Goal: Information Seeking & Learning: Check status

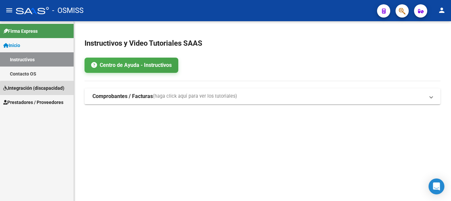
click at [52, 90] on span "Integración (discapacidad)" at bounding box center [33, 87] width 61 height 7
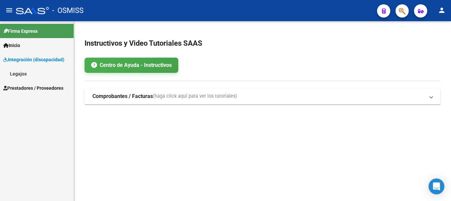
click at [103, 97] on strong "Comprobantes / Facturas" at bounding box center [123, 96] width 60 height 7
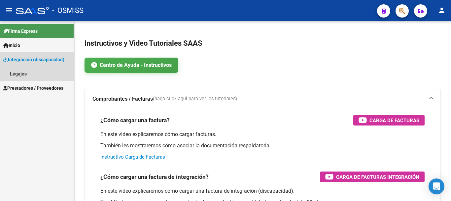
click at [29, 61] on span "Integración (discapacidad)" at bounding box center [33, 59] width 61 height 7
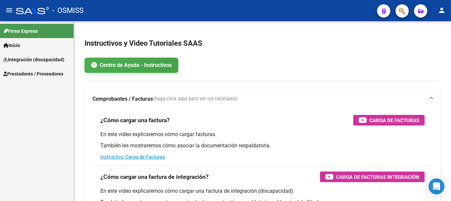
click at [37, 46] on link "Inicio" at bounding box center [37, 45] width 74 height 14
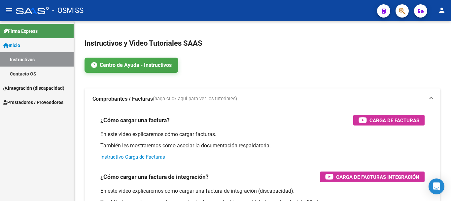
click at [41, 89] on span "Integración (discapacidad)" at bounding box center [33, 87] width 61 height 7
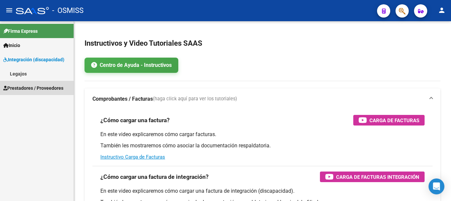
click at [35, 89] on span "Prestadores / Proveedores" at bounding box center [33, 87] width 60 height 7
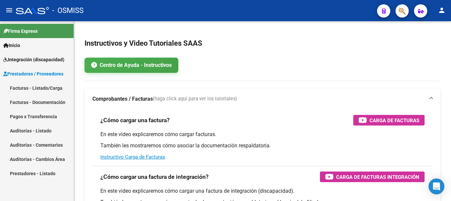
click at [32, 99] on link "Facturas - Documentación" at bounding box center [37, 102] width 74 height 14
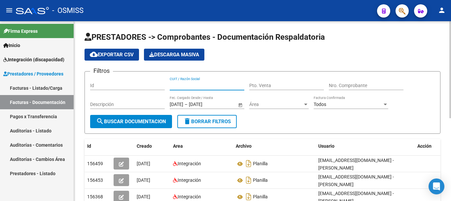
click at [211, 85] on input "CUIT / Razón Social" at bounding box center [207, 86] width 75 height 6
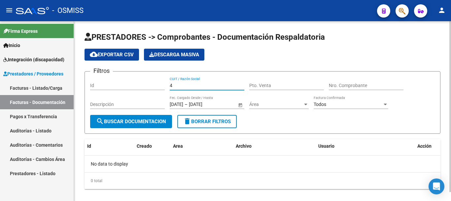
type input "4"
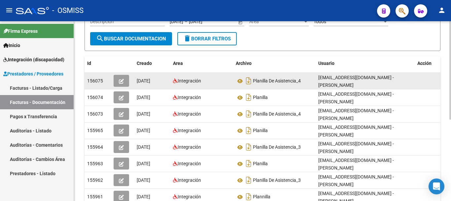
scroll to position [50, 0]
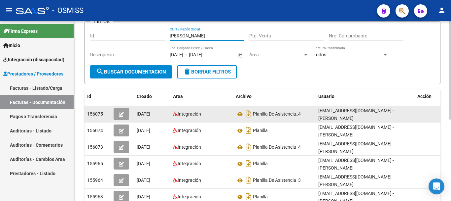
type input "[PERSON_NAME]"
click at [123, 113] on icon "button" at bounding box center [121, 114] width 5 height 5
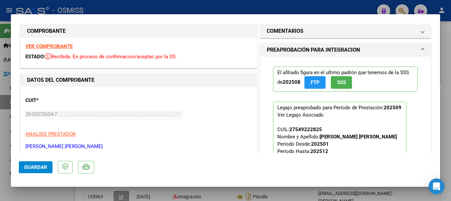
scroll to position [0, 0]
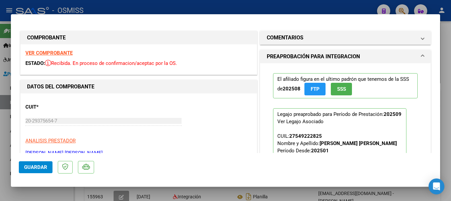
type input "$ 0,00"
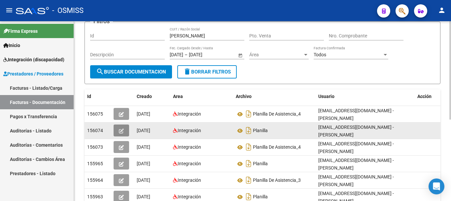
click at [124, 127] on button "button" at bounding box center [122, 130] width 16 height 12
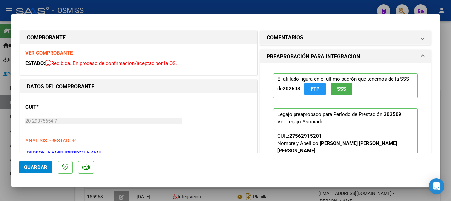
type input "$ 0,00"
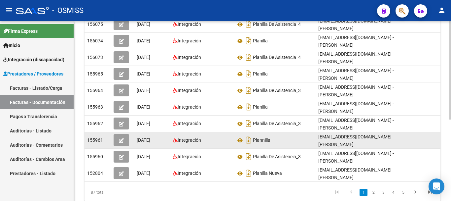
scroll to position [149, 0]
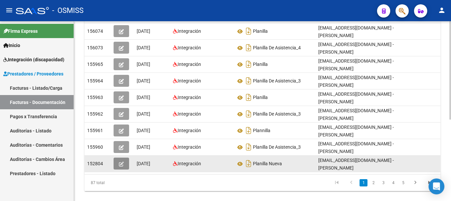
click at [124, 157] on button "button" at bounding box center [122, 163] width 16 height 12
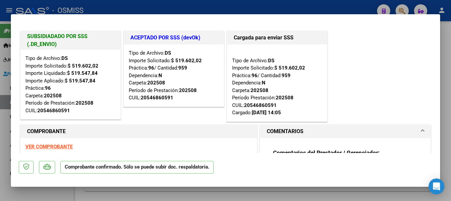
scroll to position [33, 0]
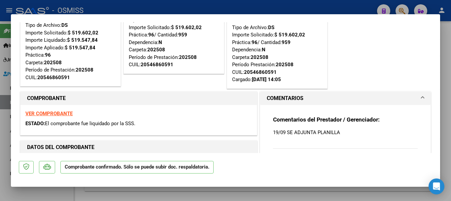
click at [53, 113] on strong "VER COMPROBANTE" at bounding box center [48, 113] width 47 height 6
type input "$ 0,00"
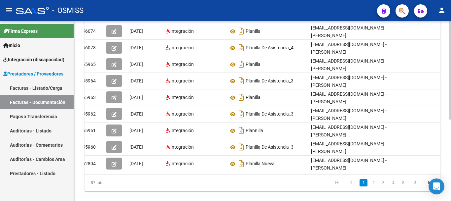
scroll to position [0, 0]
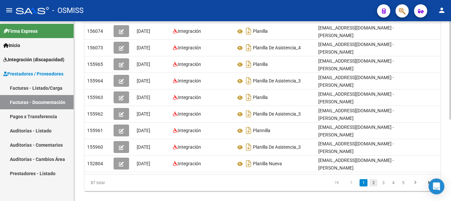
click at [375, 179] on link "2" at bounding box center [374, 182] width 8 height 7
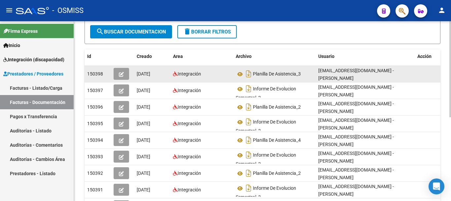
scroll to position [83, 0]
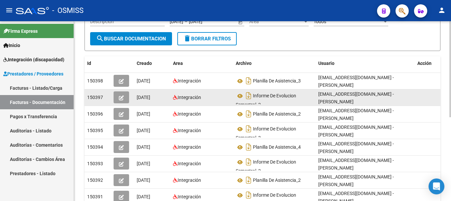
click at [126, 95] on button "button" at bounding box center [122, 97] width 16 height 12
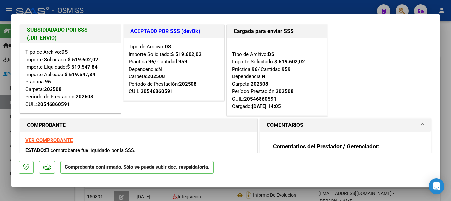
scroll to position [0, 0]
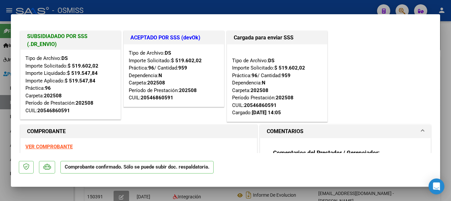
click at [56, 146] on strong "VER COMPROBANTE" at bounding box center [48, 146] width 47 height 6
type input "$ 0,00"
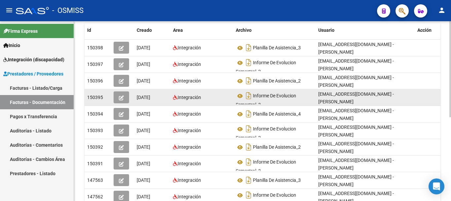
scroll to position [149, 0]
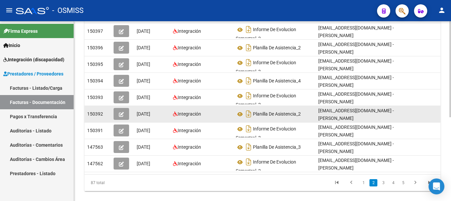
click at [122, 112] on icon "button" at bounding box center [121, 114] width 5 height 5
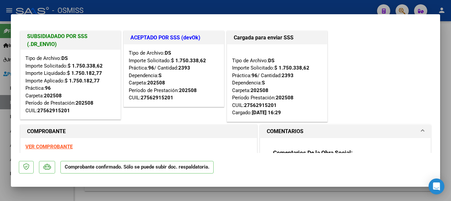
click at [52, 146] on strong "VER COMPROBANTE" at bounding box center [48, 146] width 47 height 6
type input "$ 0,00"
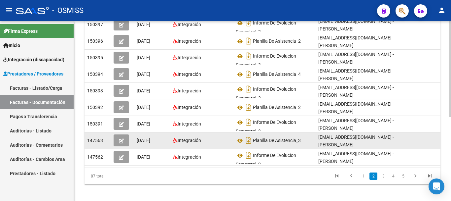
scroll to position [157, 0]
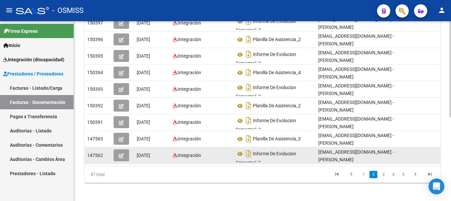
click at [122, 153] on icon "button" at bounding box center [121, 155] width 5 height 5
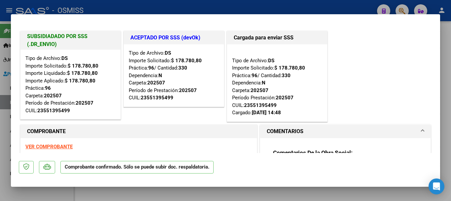
click at [60, 146] on strong "VER COMPROBANTE" at bounding box center [48, 146] width 47 height 6
type input "$ 0,00"
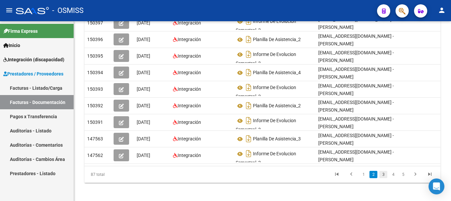
click at [383, 172] on link "3" at bounding box center [384, 173] width 8 height 7
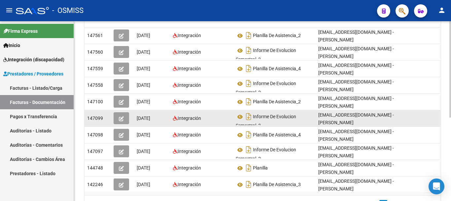
scroll to position [56, 0]
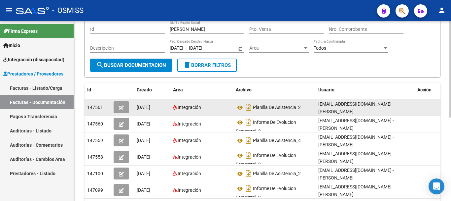
click at [123, 108] on icon "button" at bounding box center [121, 107] width 5 height 5
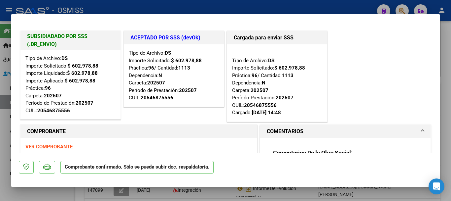
click at [64, 147] on strong "VER COMPROBANTE" at bounding box center [48, 146] width 47 height 6
type input "$ 0,00"
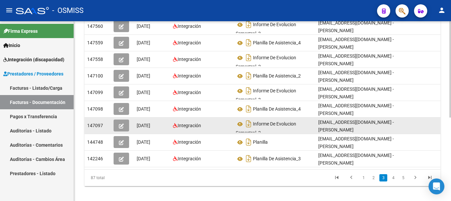
scroll to position [155, 0]
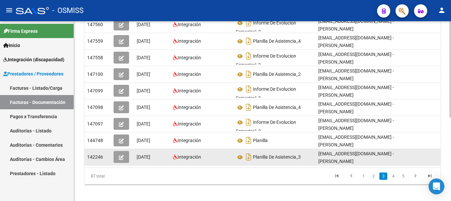
click at [121, 155] on icon "button" at bounding box center [121, 157] width 5 height 5
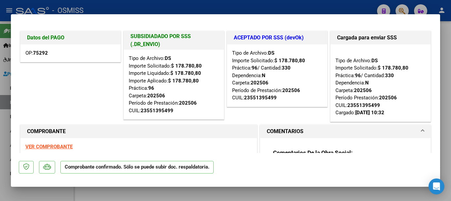
click at [66, 144] on strong "VER COMPROBANTE" at bounding box center [48, 146] width 47 height 6
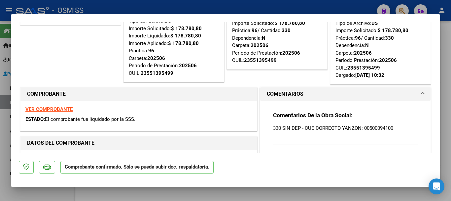
scroll to position [132, 0]
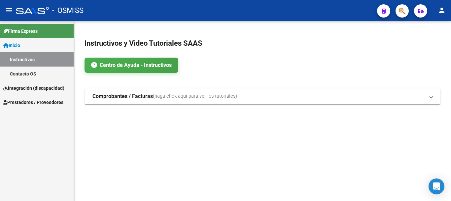
click at [103, 94] on strong "Comprobantes / Facturas" at bounding box center [123, 96] width 60 height 7
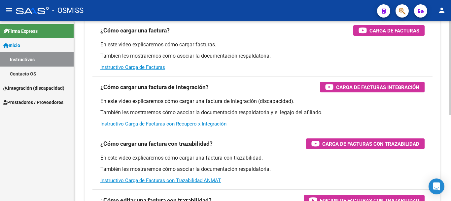
scroll to position [99, 0]
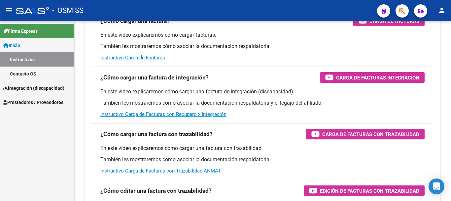
click at [40, 103] on span "Prestadores / Proveedores" at bounding box center [33, 101] width 60 height 7
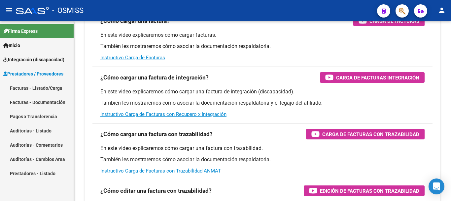
click at [48, 88] on link "Facturas - Listado/Carga" at bounding box center [37, 88] width 74 height 14
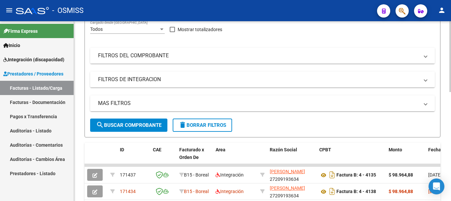
click at [202, 57] on mat-panel-title "FILTROS DEL COMPROBANTE" at bounding box center [258, 55] width 321 height 7
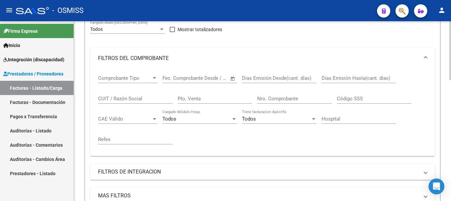
scroll to position [132, 0]
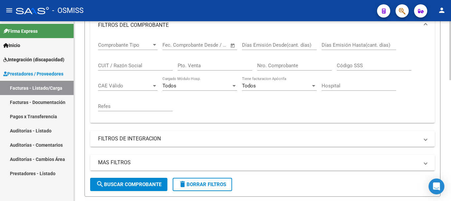
click at [123, 66] on input "CUIT / Razón Social" at bounding box center [135, 65] width 75 height 6
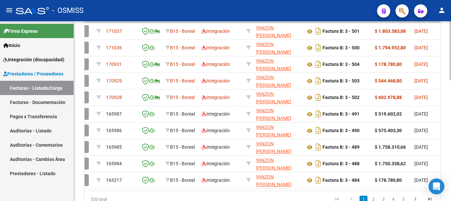
scroll to position [0, 0]
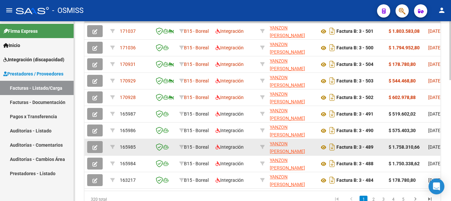
type input "[PERSON_NAME]"
click at [93, 147] on icon "button" at bounding box center [95, 147] width 5 height 5
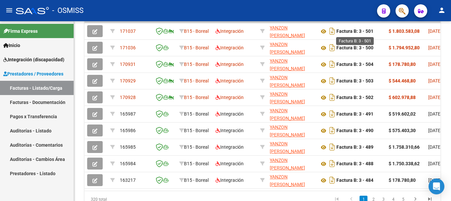
scroll to position [335, 0]
